Goal: Information Seeking & Learning: Find specific fact

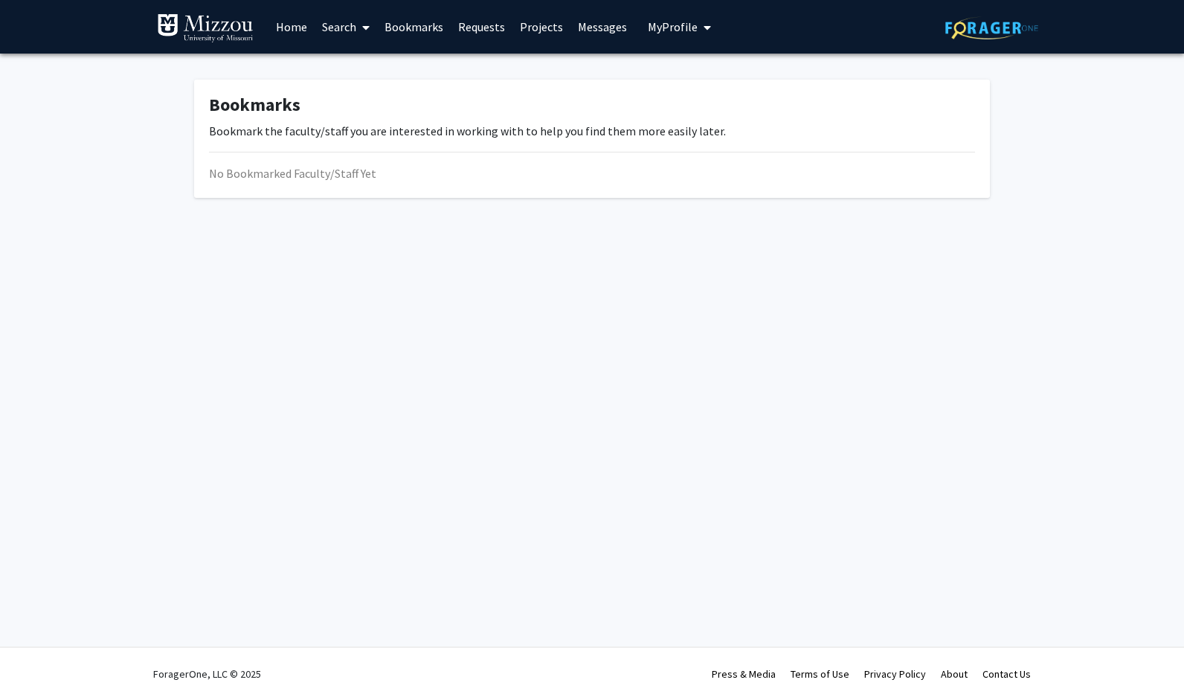
click at [437, 18] on link "Bookmarks" at bounding box center [414, 27] width 74 height 52
click at [280, 23] on link "Home" at bounding box center [291, 27] width 46 height 52
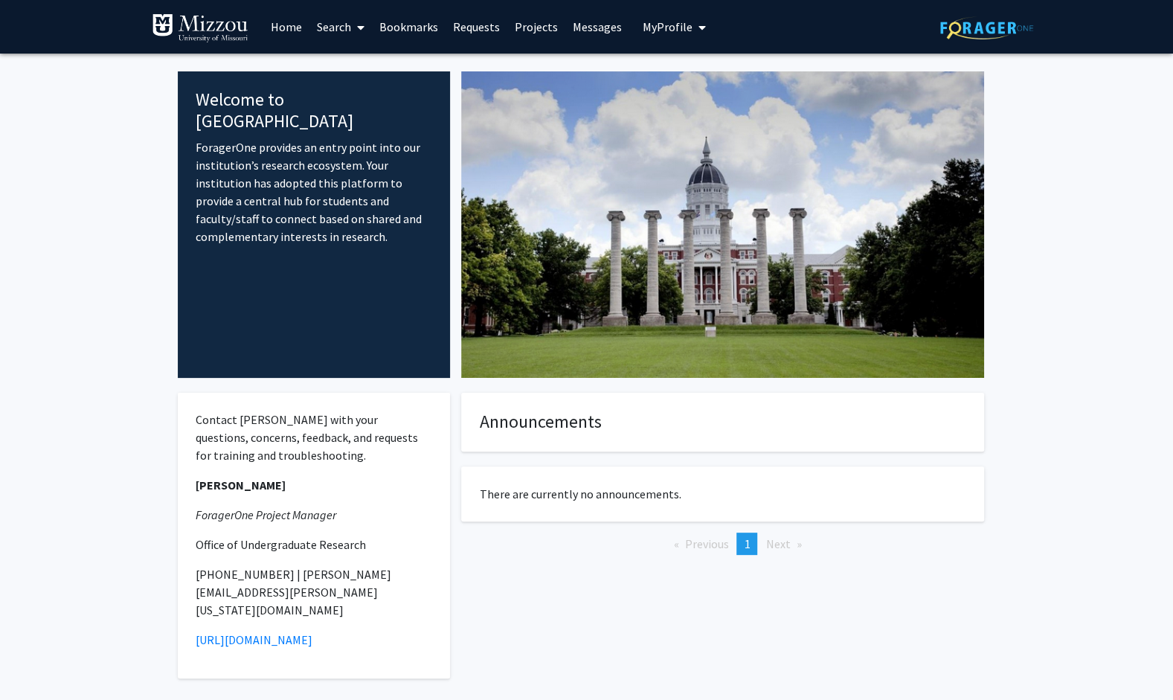
click at [381, 34] on link "Bookmarks" at bounding box center [409, 27] width 74 height 52
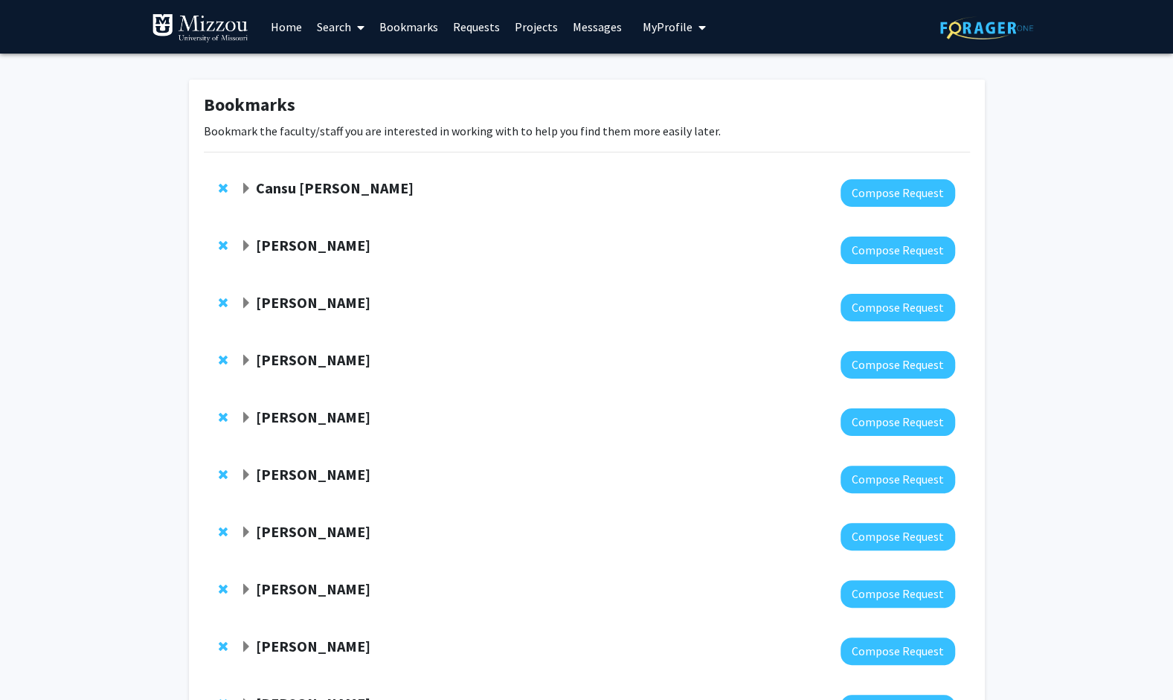
click at [318, 21] on link "Search" at bounding box center [340, 27] width 62 height 52
click at [376, 61] on span "Faculty/Staff" at bounding box center [363, 69] width 109 height 30
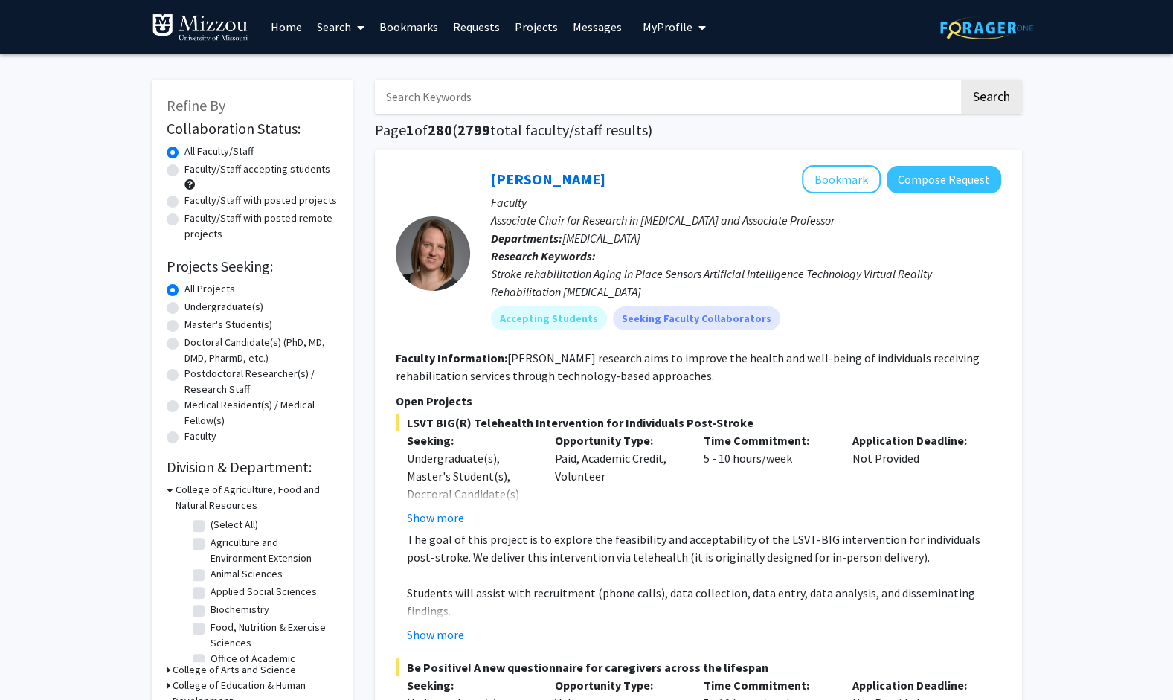
click at [466, 88] on input "Search Keywords" at bounding box center [667, 97] width 584 height 34
click at [961, 80] on button "Search" at bounding box center [991, 97] width 61 height 34
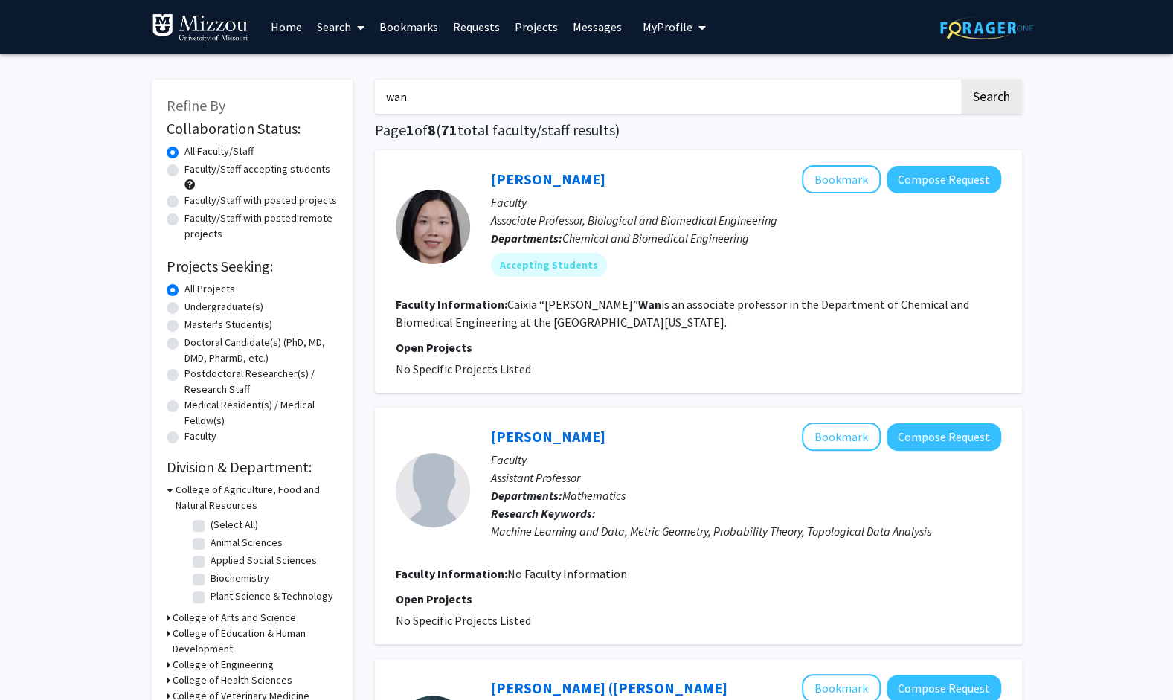
click at [515, 109] on input "wan" at bounding box center [667, 97] width 584 height 34
type input "w"
type input "[PERSON_NAME]"
click at [961, 80] on button "Search" at bounding box center [991, 97] width 61 height 34
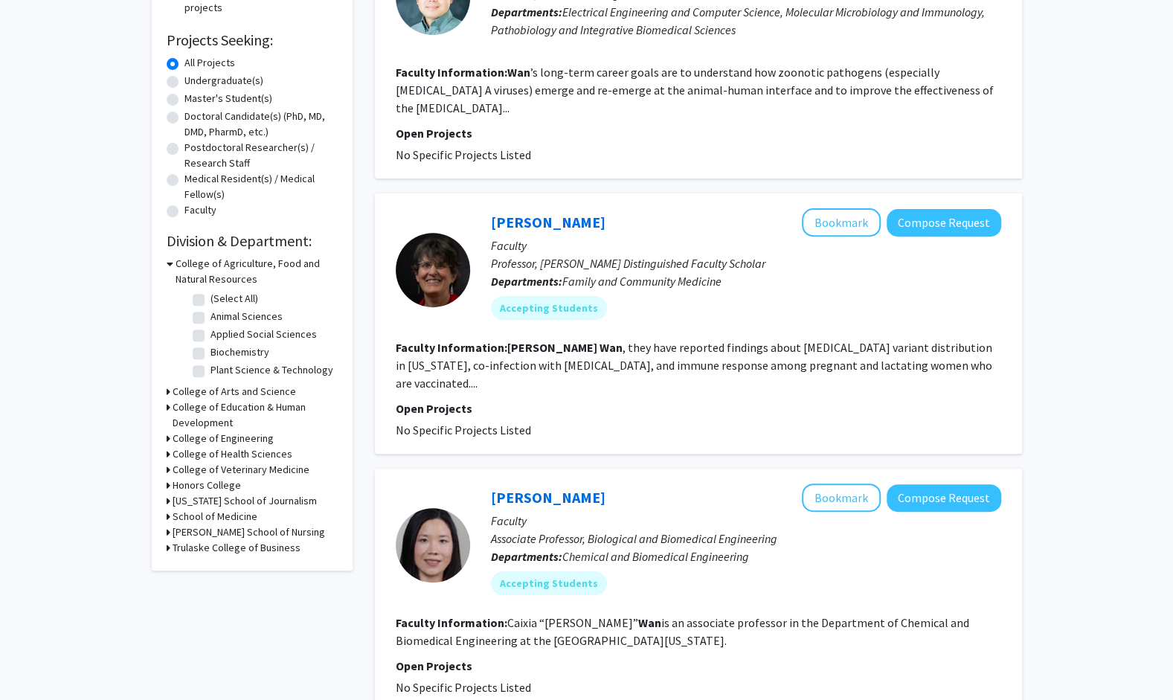
scroll to position [54, 0]
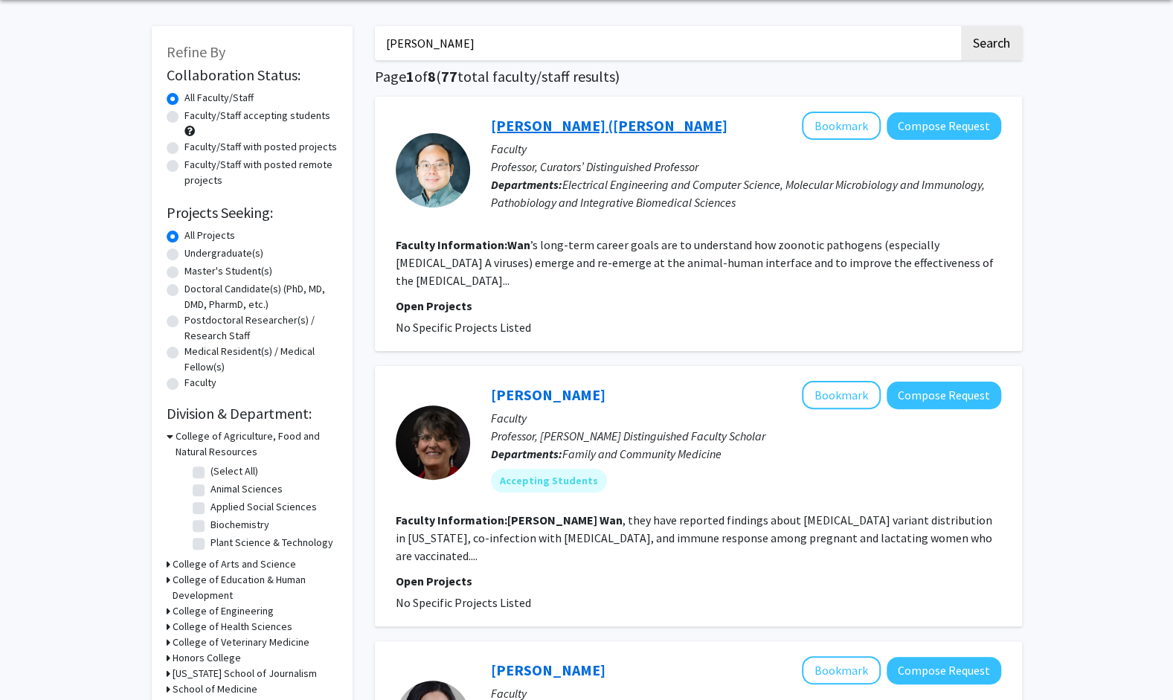
click at [581, 122] on link "[PERSON_NAME] ([PERSON_NAME]" at bounding box center [609, 125] width 236 height 19
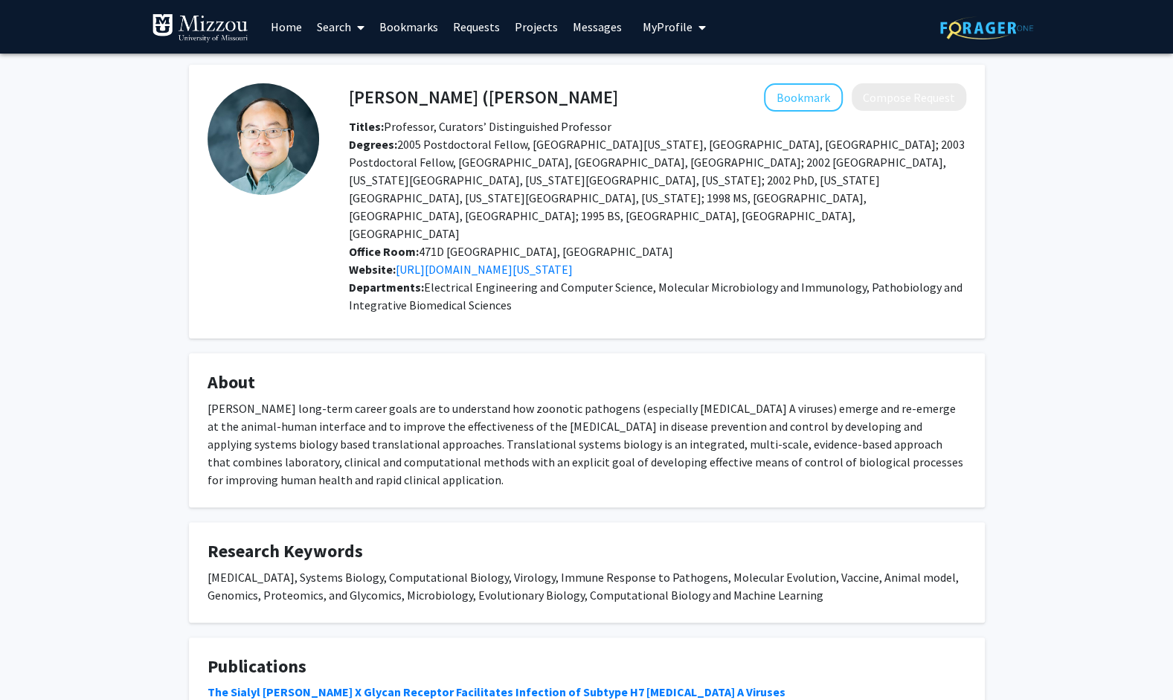
click at [413, 24] on link "Bookmarks" at bounding box center [409, 27] width 74 height 52
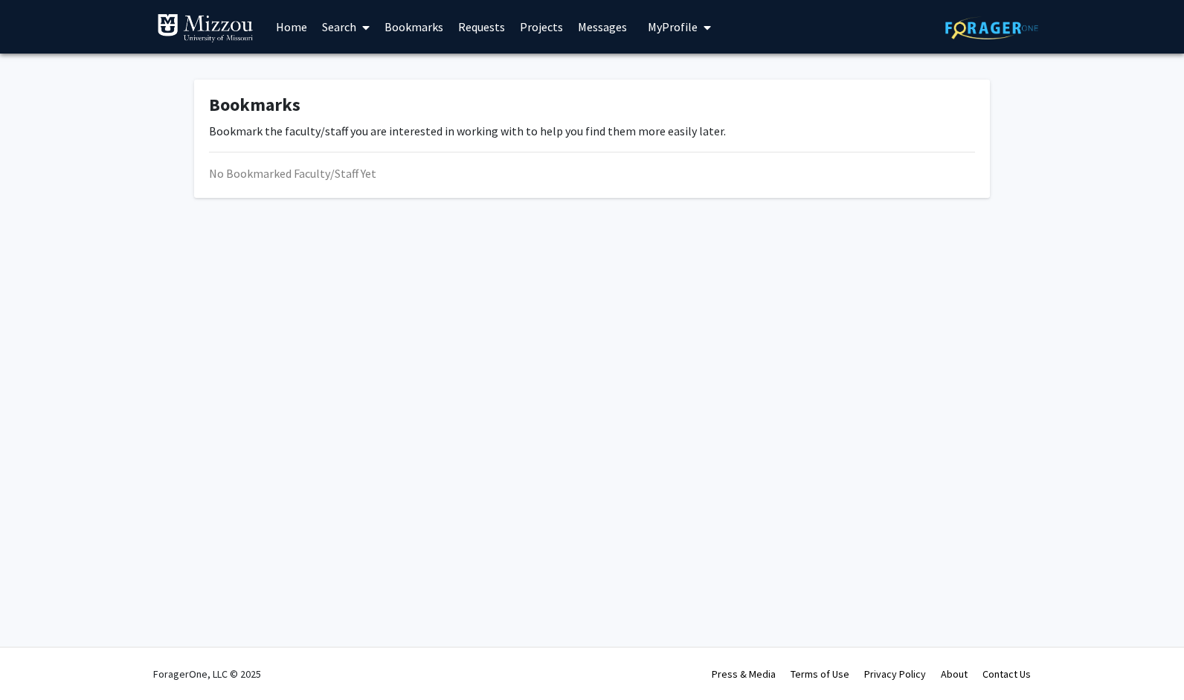
click at [419, 33] on link "Bookmarks" at bounding box center [414, 27] width 74 height 52
click at [677, 24] on span "My Profile" at bounding box center [673, 26] width 50 height 15
click at [594, 30] on link "Messages" at bounding box center [602, 27] width 64 height 52
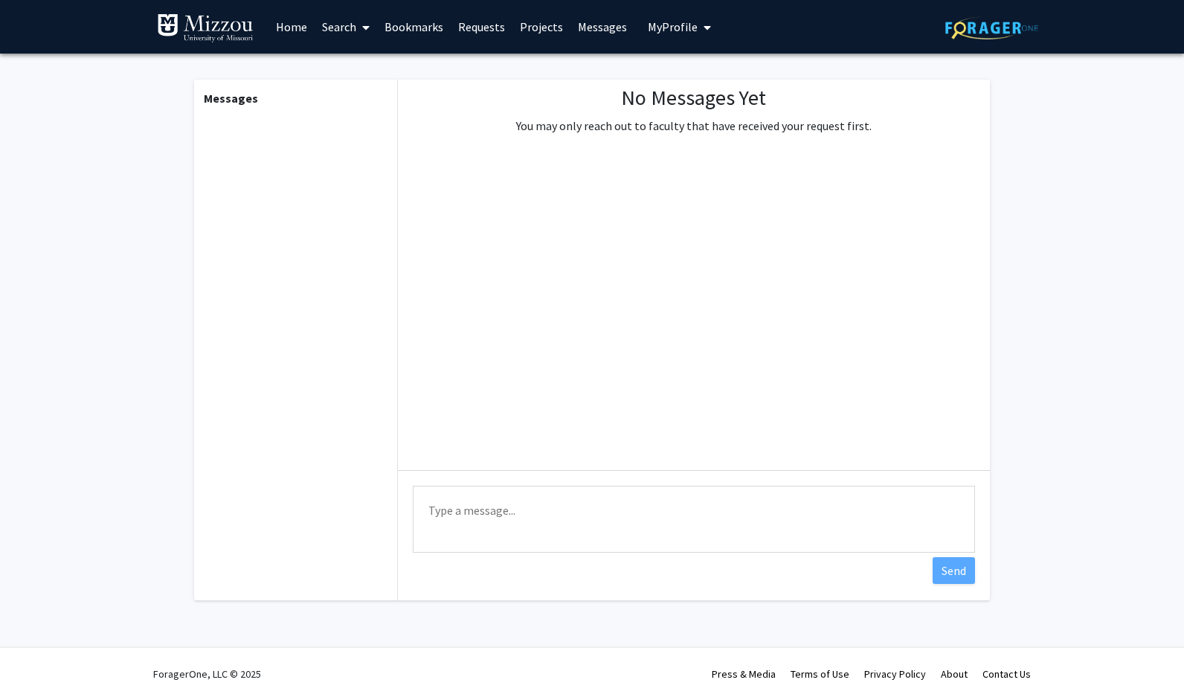
click at [541, 27] on link "Projects" at bounding box center [541, 27] width 58 height 52
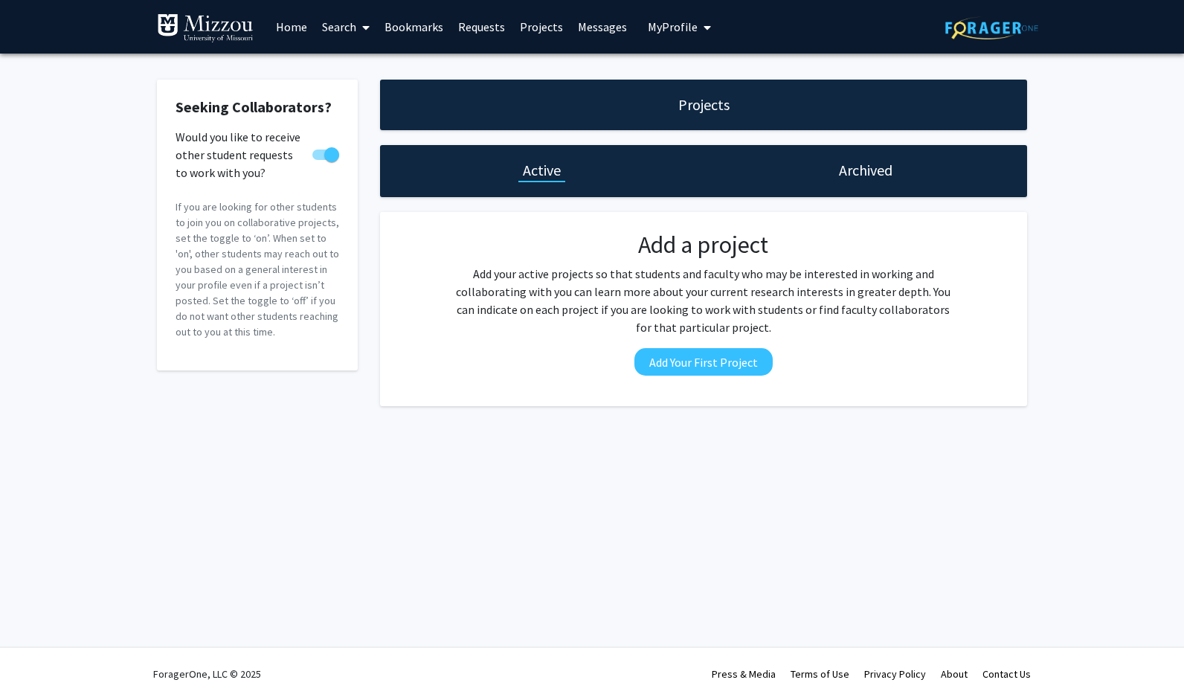
click at [486, 27] on link "Requests" at bounding box center [482, 27] width 62 height 52
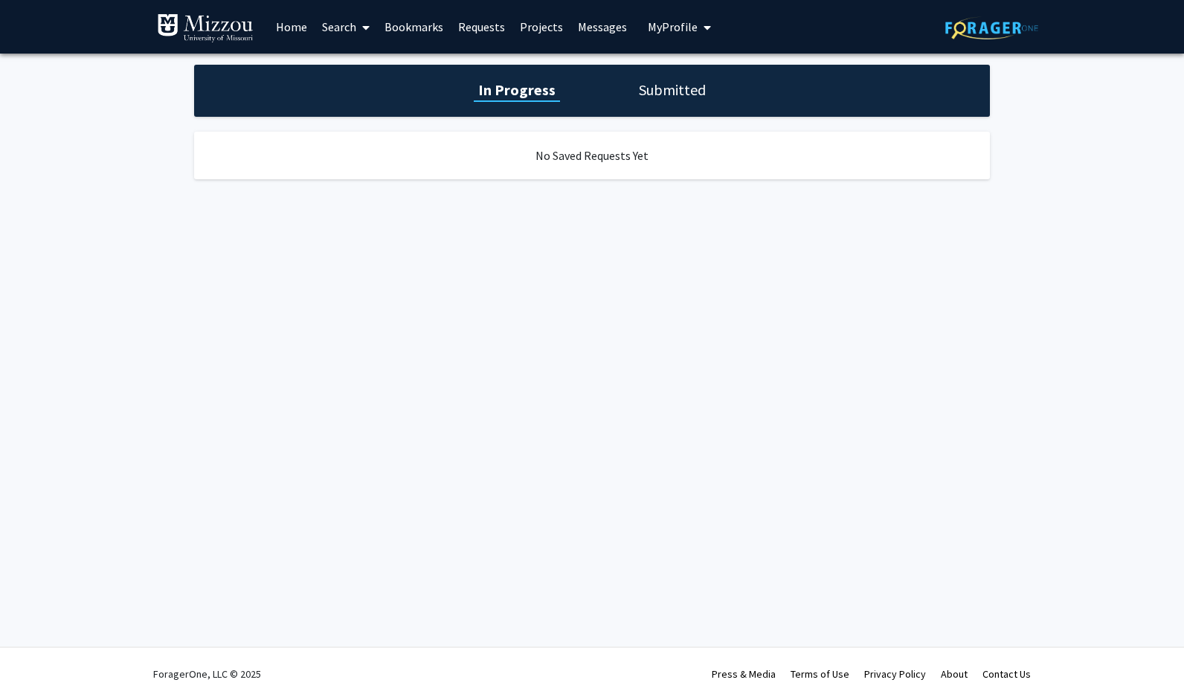
click at [412, 27] on link "Bookmarks" at bounding box center [414, 27] width 74 height 52
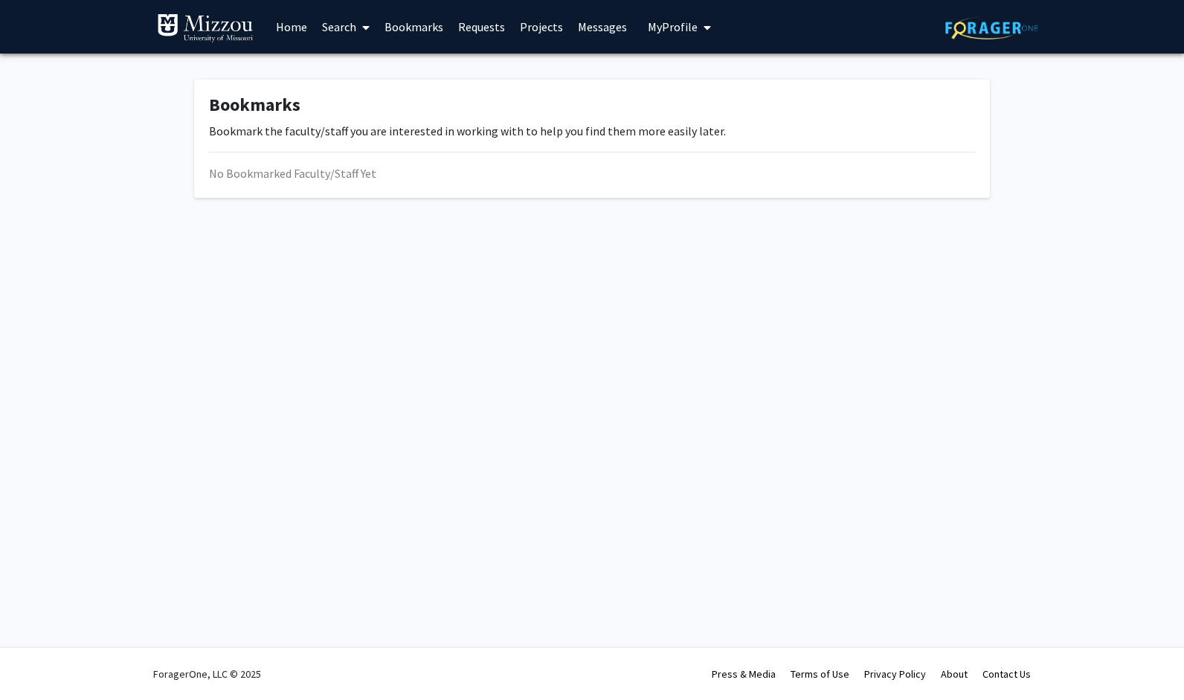
click at [412, 27] on link "Bookmarks" at bounding box center [414, 27] width 74 height 52
click at [332, 30] on link "Search" at bounding box center [346, 27] width 62 height 52
click at [378, 73] on span "Faculty/Staff" at bounding box center [369, 69] width 109 height 30
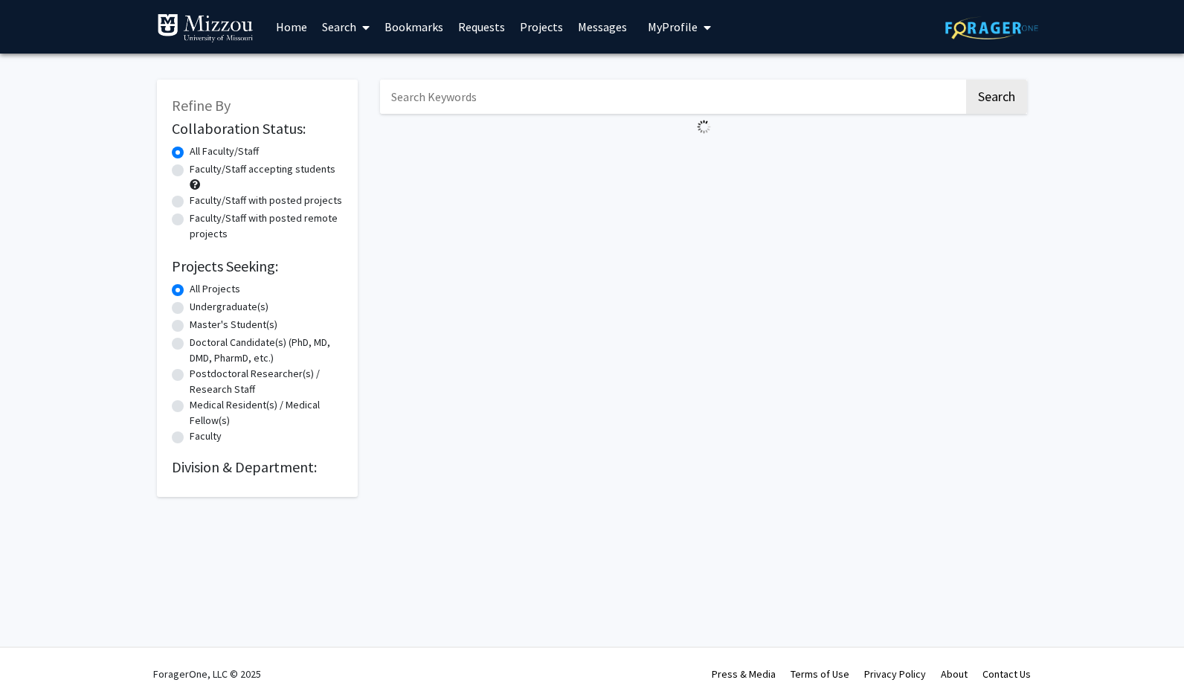
click at [292, 28] on link "Home" at bounding box center [291, 27] width 46 height 52
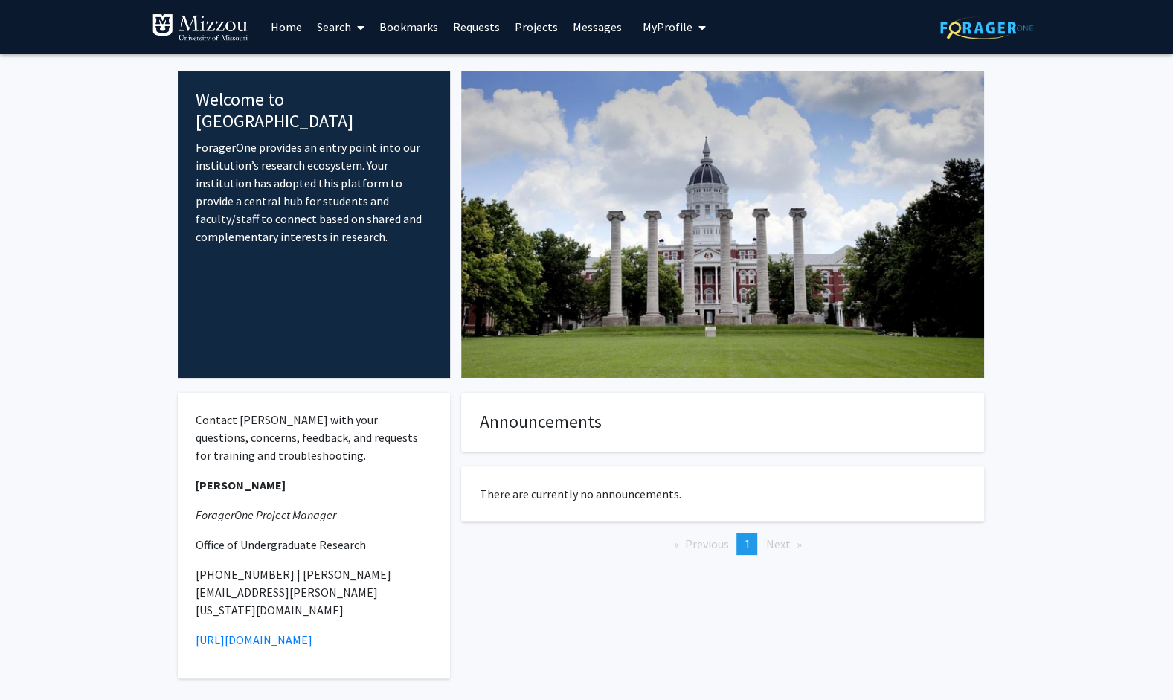
click at [460, 23] on link "Requests" at bounding box center [476, 27] width 62 height 52
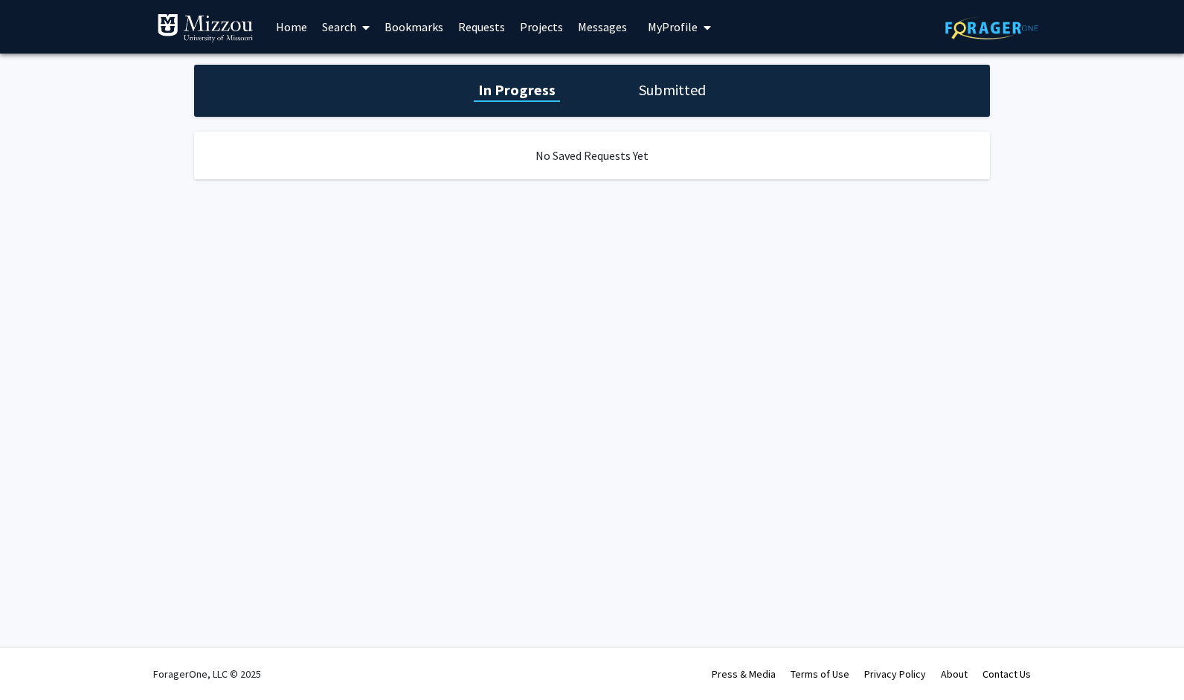
click at [425, 25] on link "Bookmarks" at bounding box center [414, 27] width 74 height 52
